Goal: Check status: Check status

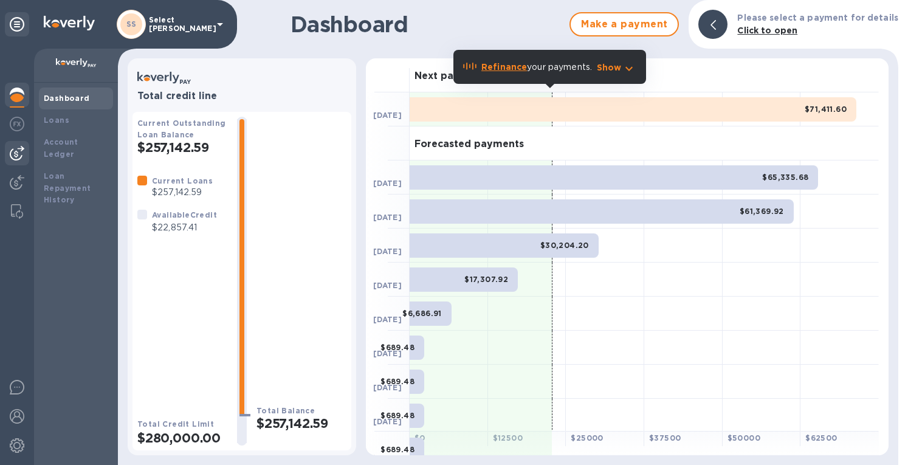
click at [14, 150] on img at bounding box center [17, 153] width 15 height 15
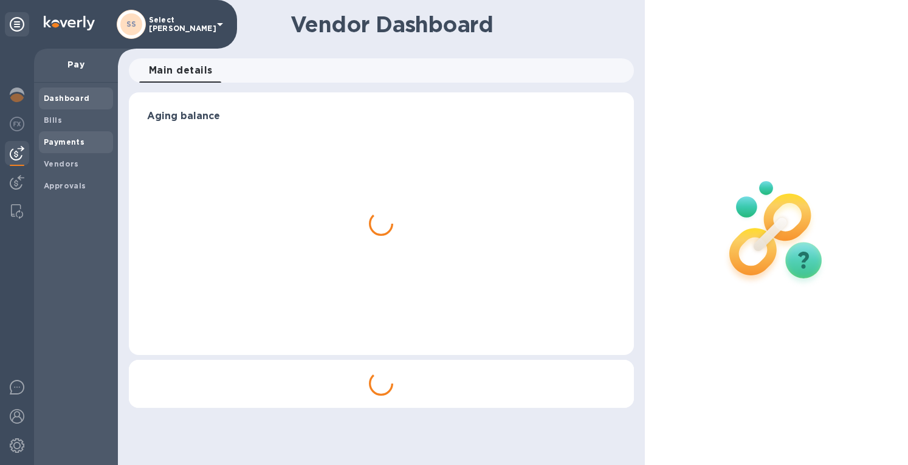
click at [61, 139] on b "Payments" at bounding box center [64, 141] width 41 height 9
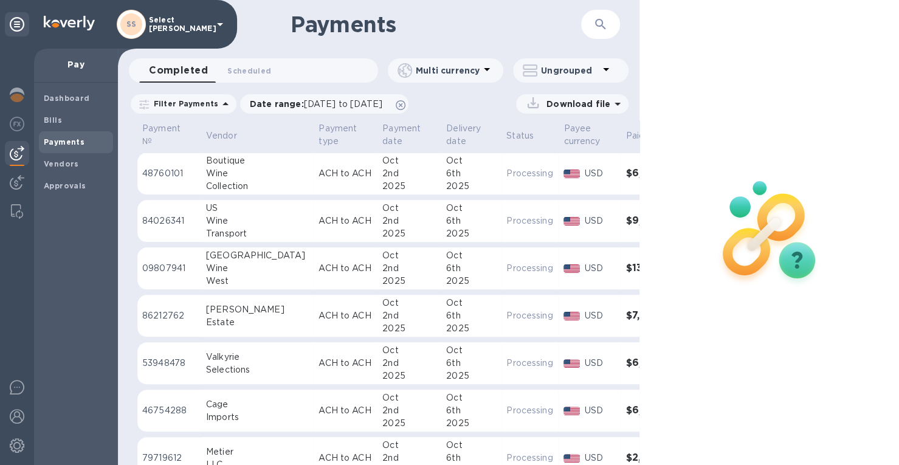
drag, startPoint x: 282, startPoint y: 274, endPoint x: 292, endPoint y: 270, distance: 11.0
click at [319, 273] on p "ACH to ACH" at bounding box center [346, 268] width 54 height 13
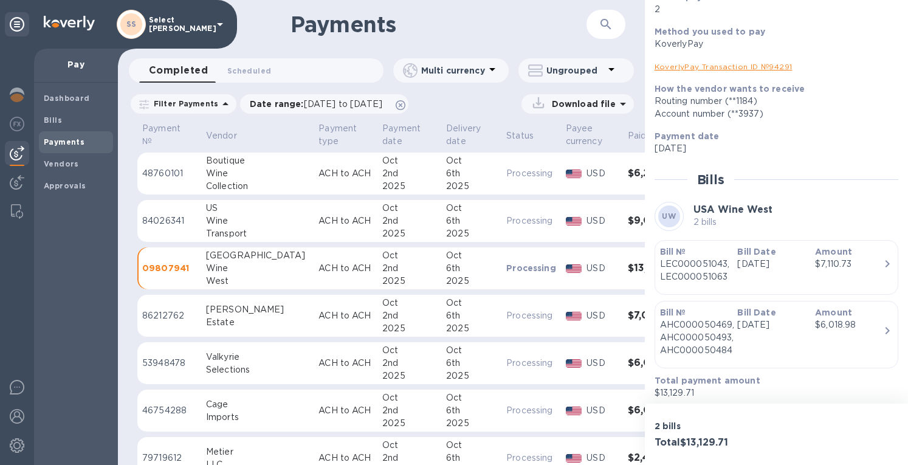
scroll to position [137, 0]
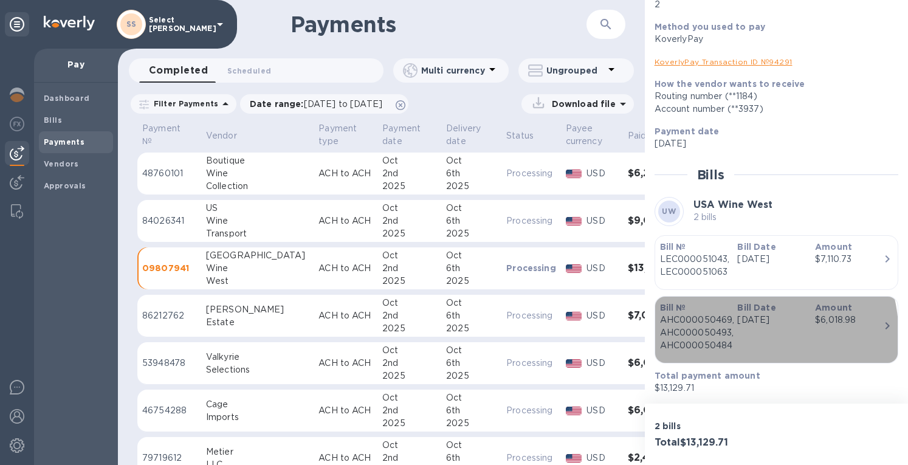
click at [720, 337] on p "AHC000050469, AHC000050493, AHC000050484" at bounding box center [694, 333] width 68 height 38
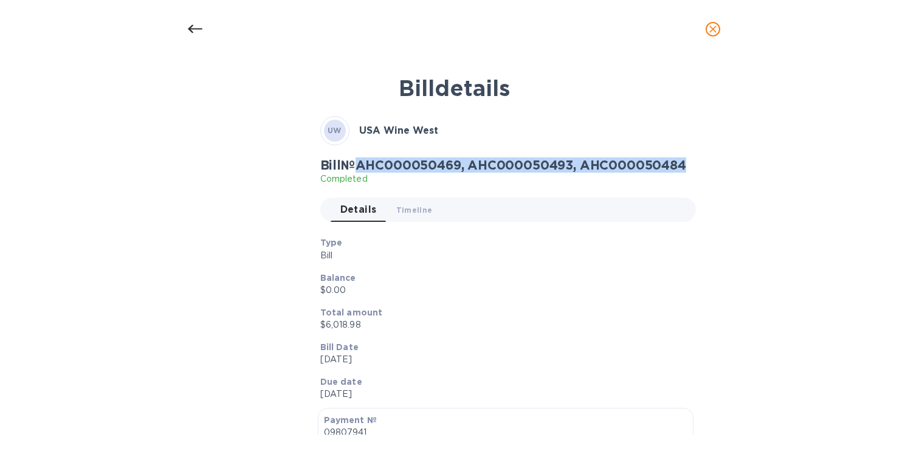
drag, startPoint x: 361, startPoint y: 161, endPoint x: 699, endPoint y: 166, distance: 338.0
click at [686, 166] on h2 "Bill № AHC000050469, AHC000050493, AHC000050484" at bounding box center [503, 164] width 366 height 15
copy h2 "AHC000050469, AHC000050493, AHC000050484"
click at [714, 19] on button "close" at bounding box center [712, 29] width 29 height 29
